Goal: Communication & Community: Answer question/provide support

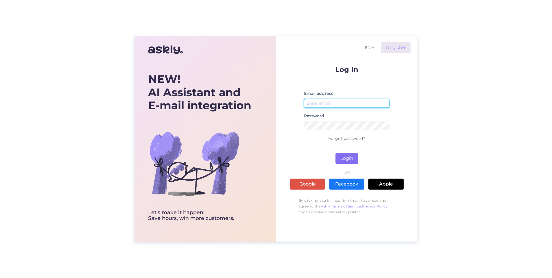
type input "[EMAIL_ADDRESS][DOMAIN_NAME]"
click at [345, 161] on button "Login" at bounding box center [347, 158] width 23 height 11
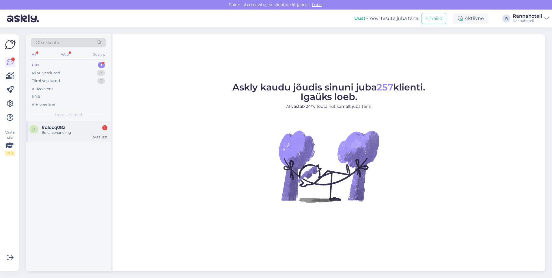
click at [52, 129] on span "#dlocq08z" at bounding box center [54, 127] width 24 height 5
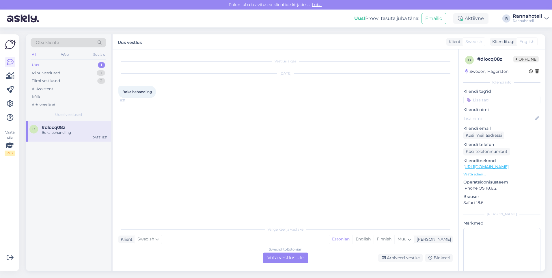
drag, startPoint x: 122, startPoint y: 92, endPoint x: 153, endPoint y: 93, distance: 31.2
click at [153, 93] on div "Boka behandling 8:31" at bounding box center [137, 92] width 38 height 12
click at [152, 93] on span "Boka behandling" at bounding box center [137, 92] width 29 height 4
drag, startPoint x: 153, startPoint y: 94, endPoint x: 129, endPoint y: 95, distance: 24.0
click at [129, 95] on div "Boka behandling 8:31" at bounding box center [137, 92] width 38 height 12
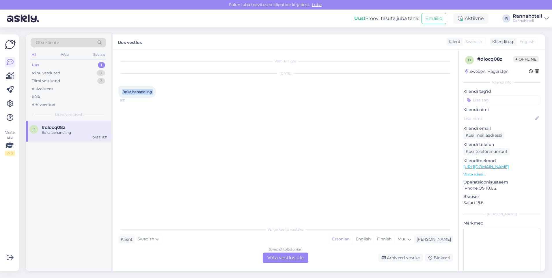
drag, startPoint x: 125, startPoint y: 92, endPoint x: 158, endPoint y: 89, distance: 33.0
click at [156, 89] on div "Boka behandling 8:31" at bounding box center [137, 92] width 38 height 12
copy div "Boka behandling 8:31"
click at [198, 237] on div "Klient Swedish Mina Estonian English Finnish Muu" at bounding box center [285, 239] width 335 height 8
click at [203, 238] on div "Klient Swedish Mina Estonian English Finnish Muu" at bounding box center [285, 239] width 335 height 8
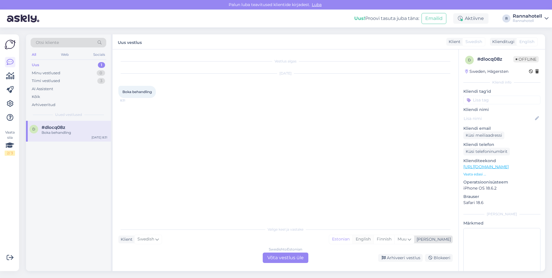
click at [374, 237] on div "English" at bounding box center [363, 239] width 21 height 9
click at [288, 258] on div "Swedish to English Võta vestlus üle" at bounding box center [286, 258] width 46 height 10
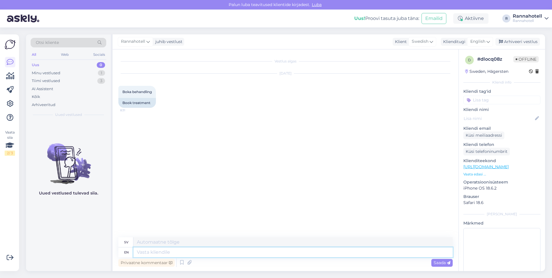
click at [224, 250] on textarea at bounding box center [293, 252] width 320 height 10
click at [225, 251] on textarea at bounding box center [293, 252] width 320 height 10
type textarea "Hello!"
type textarea "Hej!"
type textarea "You"
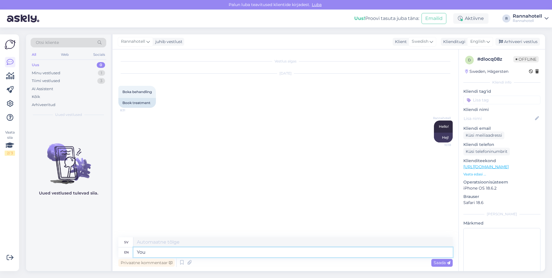
type textarea "Du"
type textarea "You can"
type textarea "Du kan"
type textarea "You can vook"
type textarea "Du kan titta"
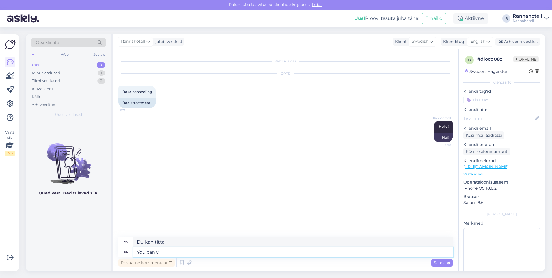
type textarea "You can"
type textarea "Du kan"
type textarea "You can book t"
type textarea "Du kan boka"
type textarea "You can book and"
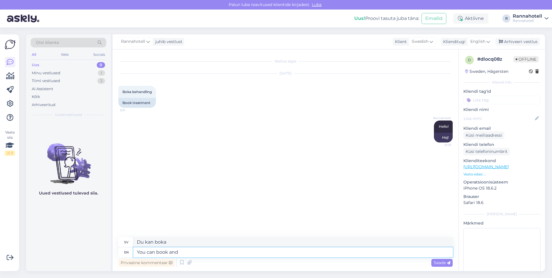
type textarea "Du kan boka och"
type textarea "You can book and find"
type textarea "Du kan boka och hitta"
type textarea "You can book and find available"
type textarea "Du kan boka och hitta tillgängliga"
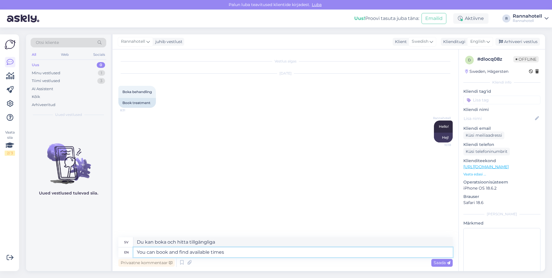
type textarea "You can book and find available times"
type textarea "Du kan boka och hitta lediga tider"
type textarea "You can book and find available times for t"
type textarea "Du kan boka och hitta lediga tider för"
type textarea "You can book and find available times for treatments"
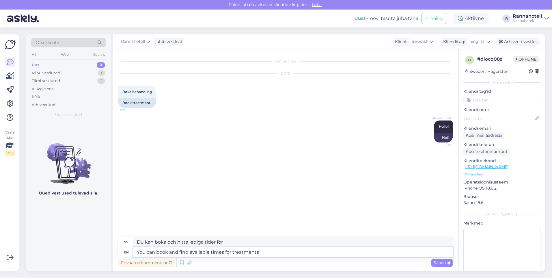
type textarea "Du kan boka och hitta tillgängliga tider för behandlingar"
type textarea "You can book and find available times for treatments on"
type textarea "Du kan boka och hitta tillgängliga tider för behandlingar på"
type textarea "You can book and find available times for treatments on our h"
type textarea "Du kan boka och hitta tillgängliga tider för behandlingar på vår"
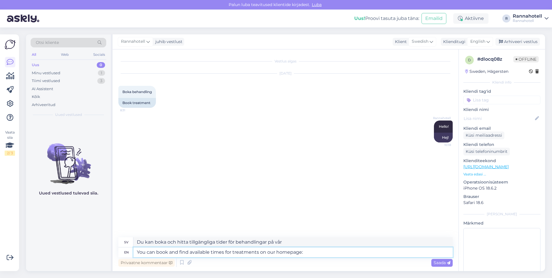
type textarea "You can book and find available times for treatments on our homepage:"
type textarea "Du kan boka och hitta tillgängliga tider för behandlingar på vår hemsida:"
paste textarea "[URL][DOMAIN_NAME]"
type textarea "You can book and find available times for treatments on our homepage: [URL][DOM…"
type textarea "Du kan boka och hitta tillgängliga tider för behandlingar på vår hemsida: [URL]…"
